Goal: Check status: Check status

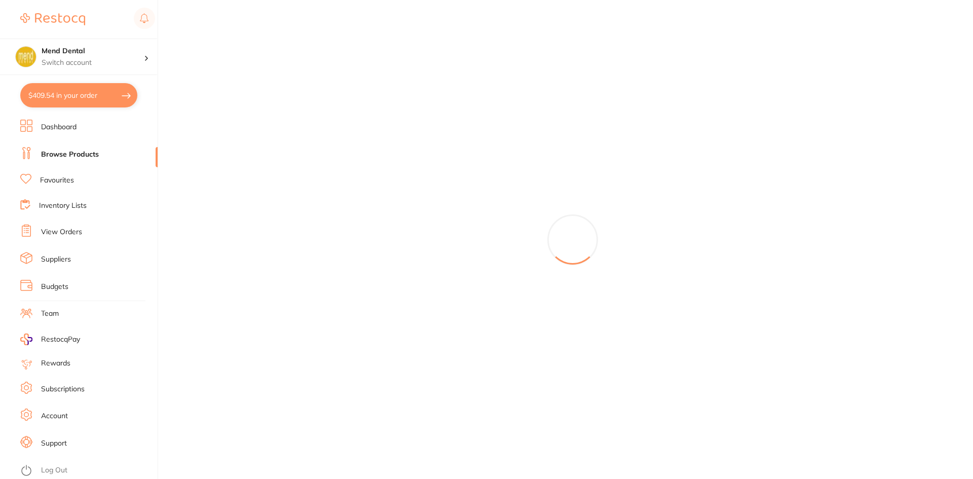
click at [69, 231] on link "View Orders" at bounding box center [61, 232] width 41 height 10
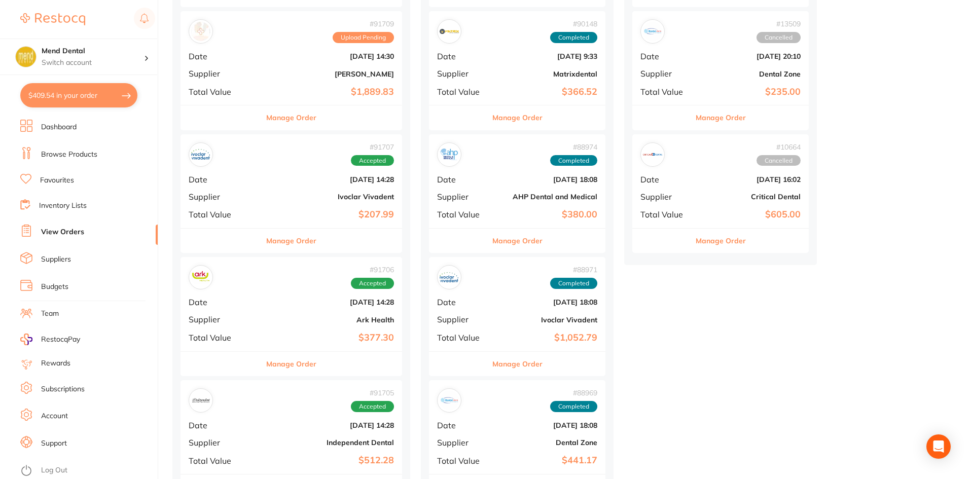
scroll to position [355, 0]
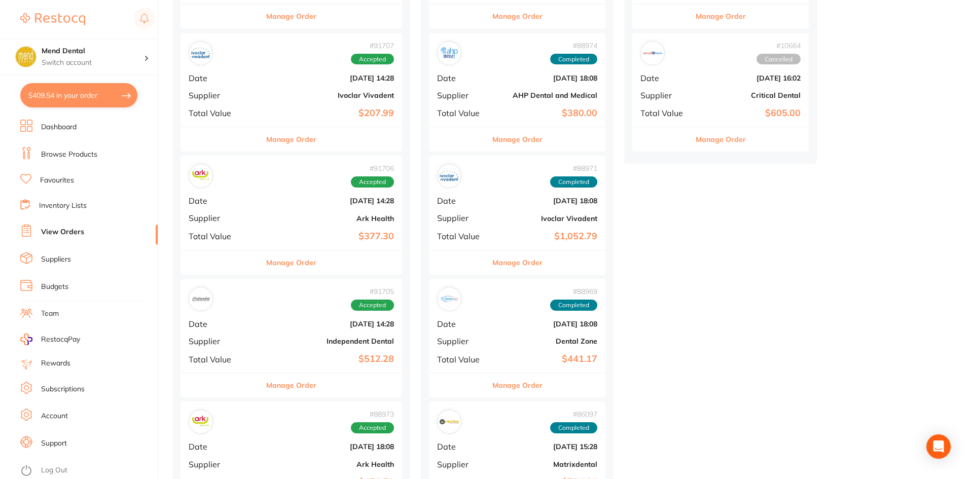
click at [311, 388] on button "Manage Order" at bounding box center [291, 385] width 50 height 24
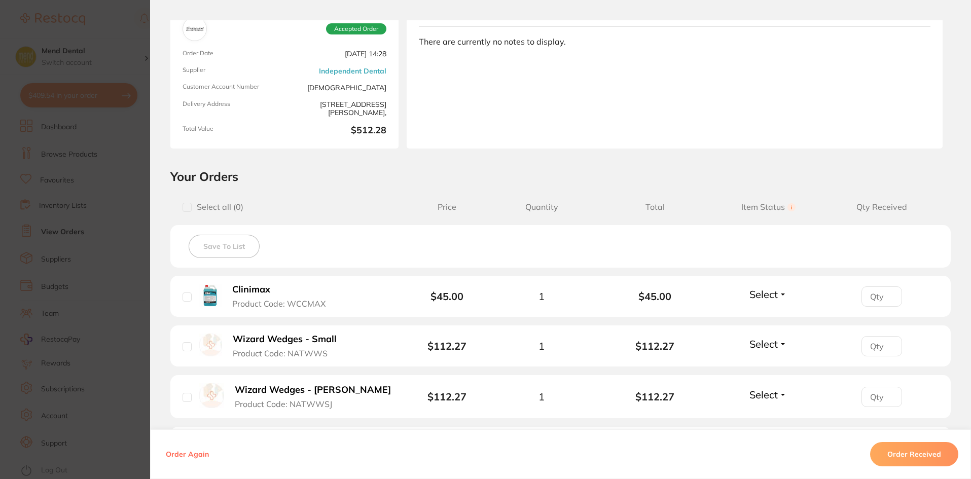
scroll to position [203, 0]
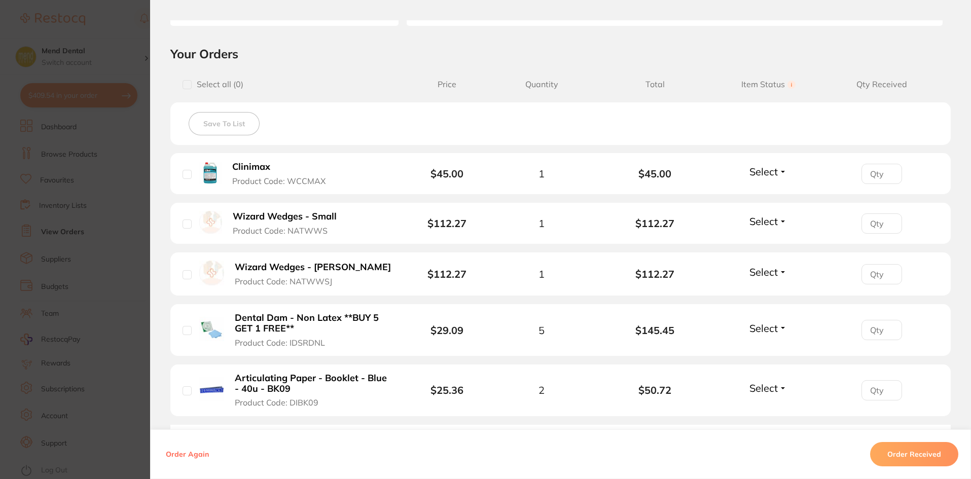
click at [770, 177] on span "Select" at bounding box center [763, 171] width 28 height 13
click at [774, 190] on span "Received" at bounding box center [768, 194] width 26 height 8
click at [768, 220] on span "Select" at bounding box center [763, 221] width 28 height 13
click at [764, 259] on span "Back Order" at bounding box center [768, 259] width 31 height 8
click at [765, 270] on span "Select" at bounding box center [763, 272] width 28 height 13
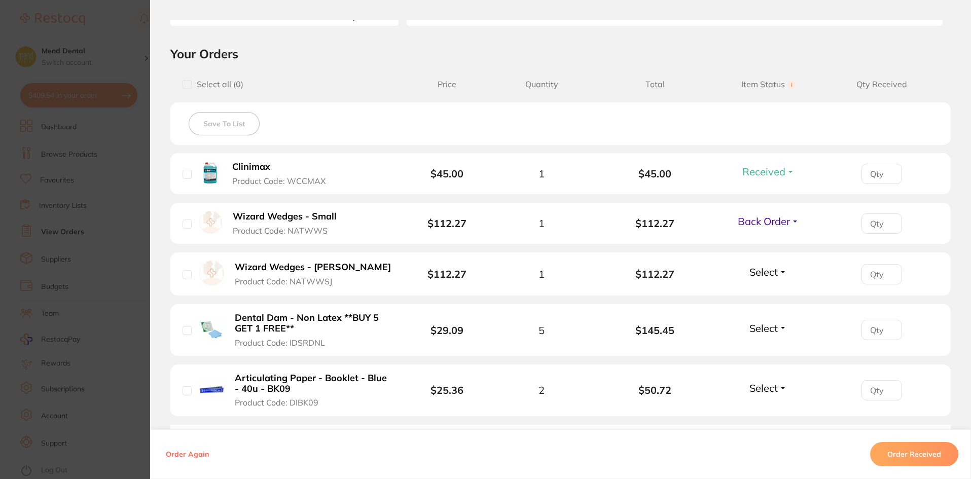
click at [773, 268] on span "Select" at bounding box center [763, 272] width 28 height 13
click at [762, 309] on span "Back Order" at bounding box center [768, 310] width 31 height 8
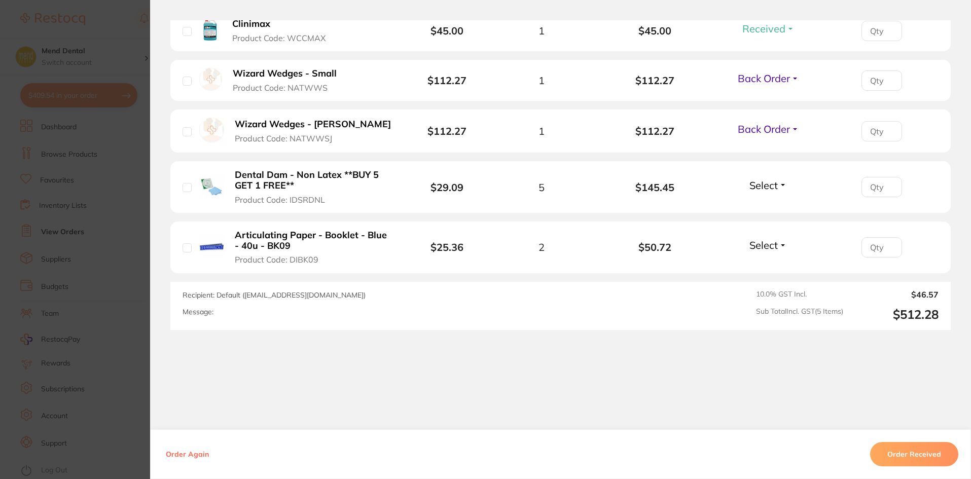
scroll to position [346, 0]
click at [764, 179] on span "Select" at bounding box center [763, 184] width 28 height 13
click at [770, 224] on span "Back Order" at bounding box center [768, 222] width 31 height 8
click at [763, 247] on span "Select" at bounding box center [763, 244] width 28 height 13
click at [764, 263] on span "Received" at bounding box center [768, 267] width 26 height 8
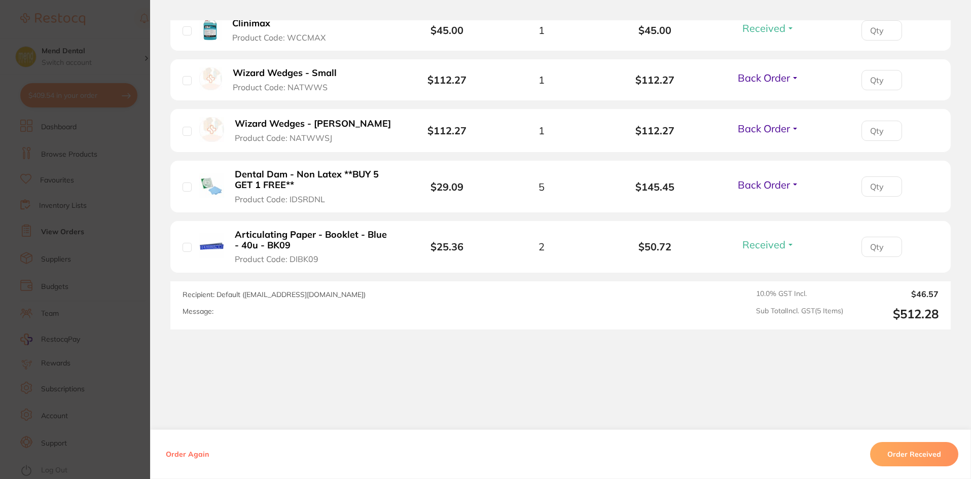
click at [589, 392] on div "Order ID: Restocq- 91705 Order Information 2 Received 3 Back Orders Accepted Or…" at bounding box center [560, 249] width 821 height 459
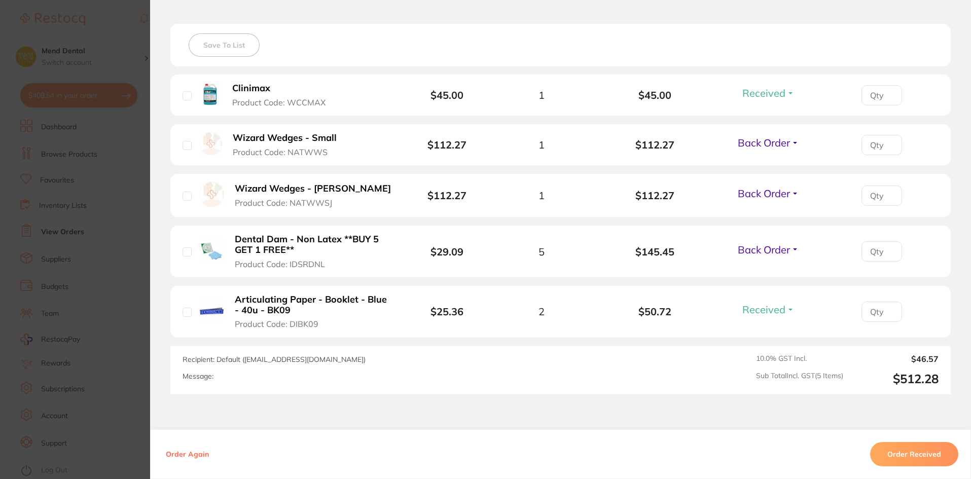
scroll to position [143, 0]
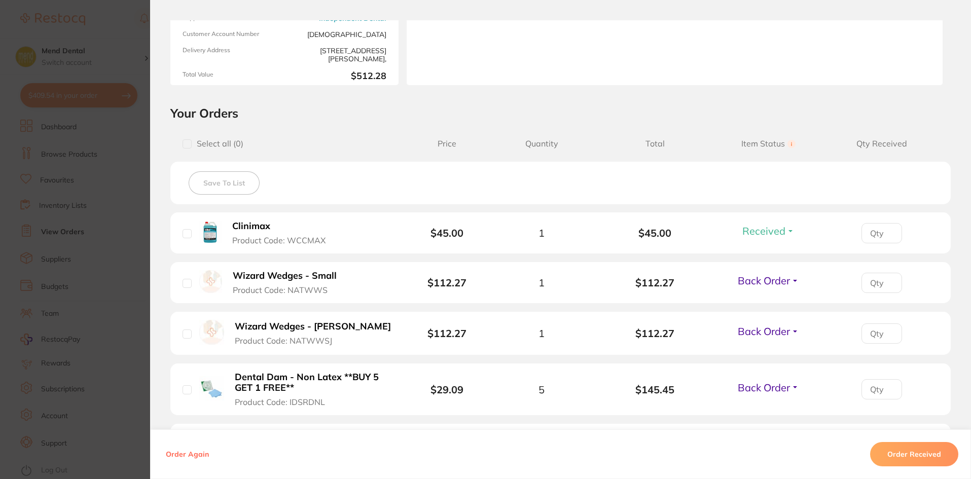
click at [766, 272] on li "Wizard Wedges - Small Product Code: NATWWS $112.27 1 $112.27 Back Order Receive…" at bounding box center [560, 283] width 780 height 42
click at [766, 281] on span "Back Order" at bounding box center [763, 280] width 52 height 13
click at [796, 170] on div "Save To List" at bounding box center [560, 183] width 780 height 43
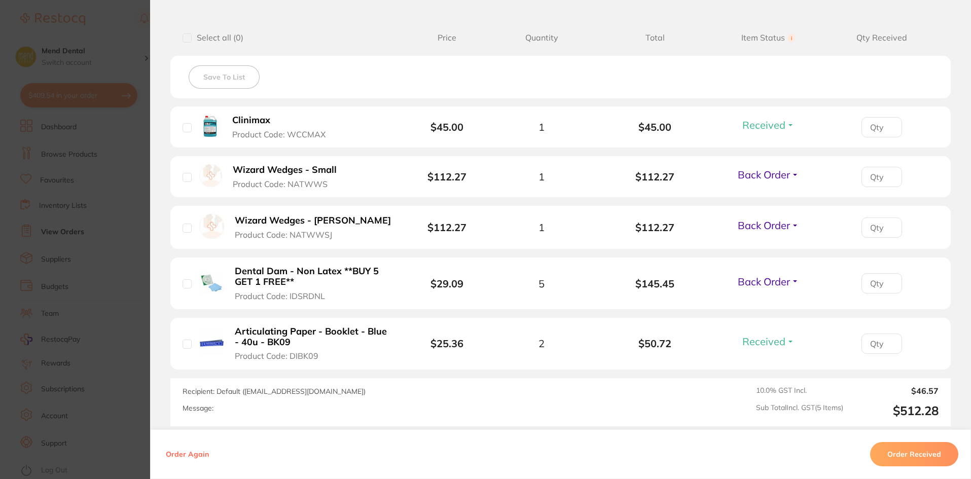
scroll to position [295, 0]
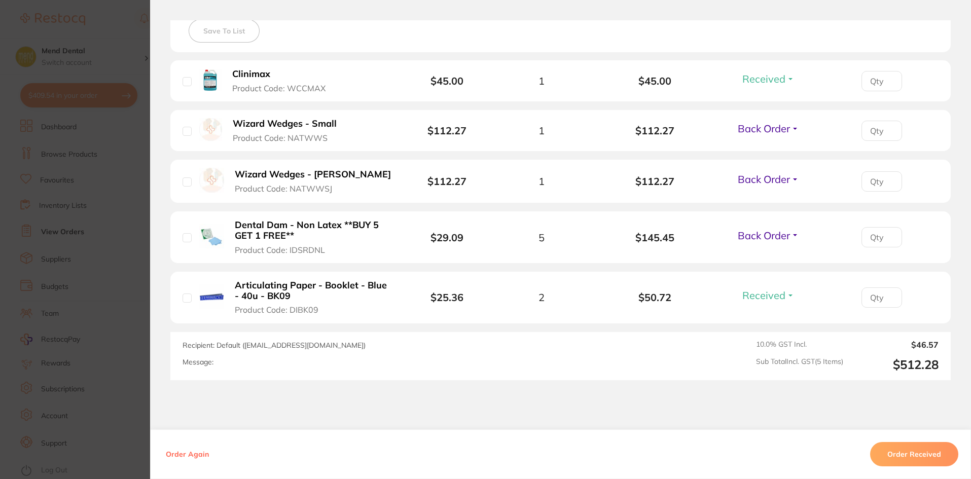
click at [99, 233] on section "Order ID: Restocq- 91705 Order Information 2 Received 3 Back Orders Accepted Or…" at bounding box center [485, 239] width 971 height 479
